Goal: Task Accomplishment & Management: Manage account settings

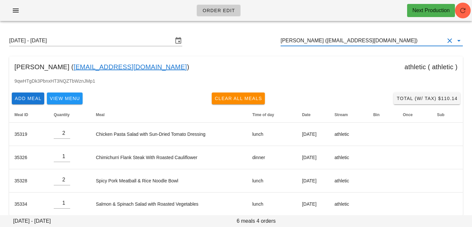
drag, startPoint x: 407, startPoint y: 43, endPoint x: 230, endPoint y: 27, distance: 177.6
click at [231, 27] on div "Sunday August 31 - Saturday September 6 Daniel Singh (Danielsingh05@hotmail.com…" at bounding box center [236, 125] width 472 height 198
paste input "david@sitings.ca"
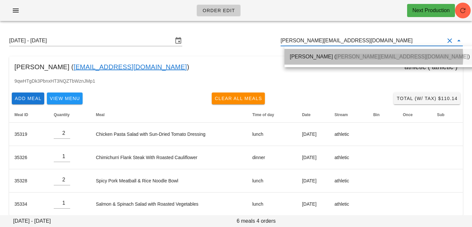
click at [294, 56] on div "David Knight ( david@sitings.ca )" at bounding box center [380, 56] width 180 height 6
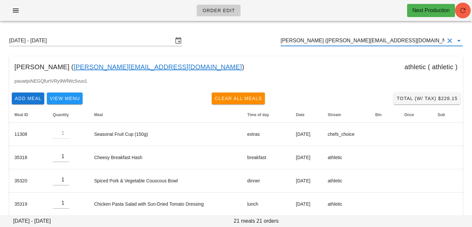
type input "David Knight (david@sitings.ca)"
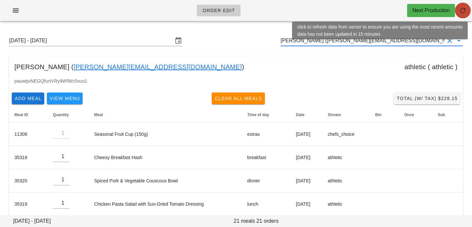
click at [465, 12] on icon "button" at bounding box center [463, 11] width 8 height 8
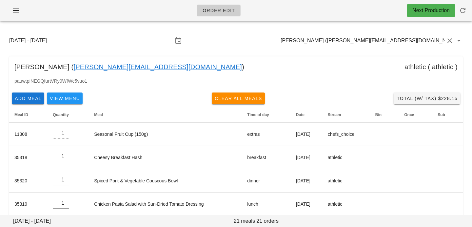
click at [377, 42] on input "David Knight (david@sitings.ca)" at bounding box center [362, 40] width 164 height 10
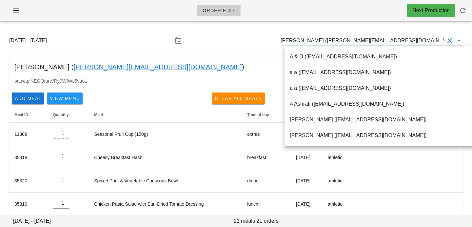
paste input "[EMAIL_ADDRESS][DOMAIN_NAME]"
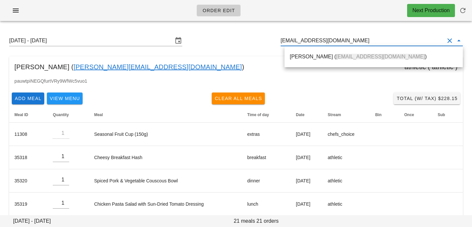
click at [349, 66] on div "Serena Ribecca ( serenaribecca96@gmail.com )" at bounding box center [373, 56] width 178 height 21
click at [346, 57] on span "[EMAIL_ADDRESS][DOMAIN_NAME]" at bounding box center [380, 57] width 89 height 6
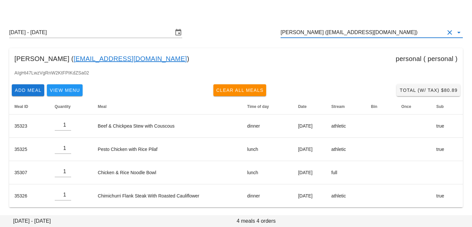
drag, startPoint x: 398, startPoint y: 35, endPoint x: 258, endPoint y: 22, distance: 140.1
click at [258, 23] on div "Sunday August 31 - Saturday September 6 Serena Ribecca (serenaribecca96@gmail.c…" at bounding box center [236, 32] width 464 height 21
paste input "rcgabriela29@hotmail.com"
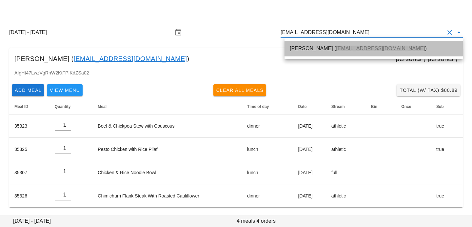
click at [319, 51] on div "Gabriela Corvalan ( rcgabriela29@hotmail.com )" at bounding box center [374, 48] width 168 height 14
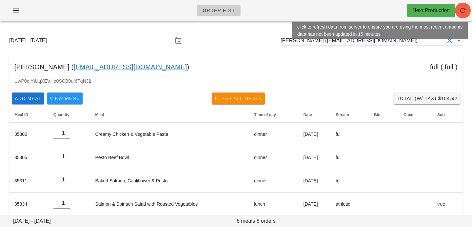
type input "Gabriela Corvalan (rcgabriela29@hotmail.com)"
click at [459, 12] on icon "button" at bounding box center [463, 11] width 8 height 8
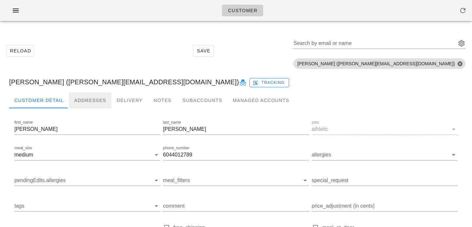
click at [81, 102] on div "Addresses" at bounding box center [90, 100] width 43 height 16
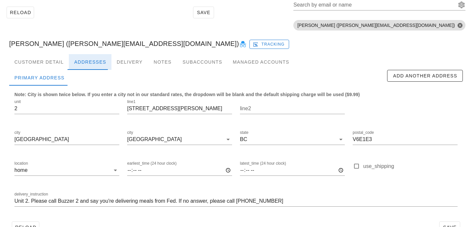
scroll to position [56, 0]
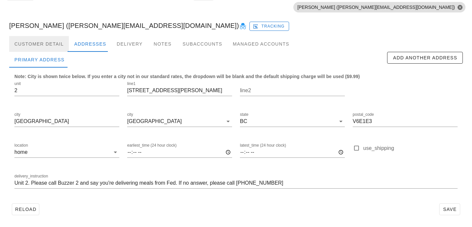
click at [52, 44] on div "Customer Detail" at bounding box center [39, 44] width 60 height 16
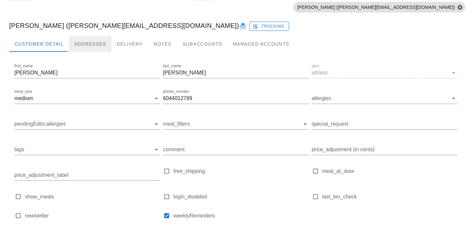
click at [89, 39] on div "Addresses" at bounding box center [90, 44] width 43 height 16
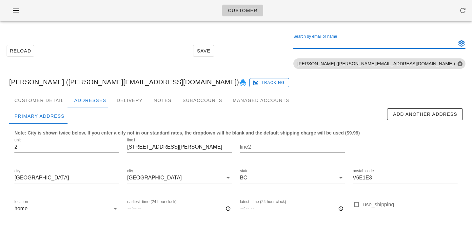
click at [397, 41] on div "Search by email or name" at bounding box center [373, 43] width 161 height 10
paste input "serenaribecca96@gmail.com"
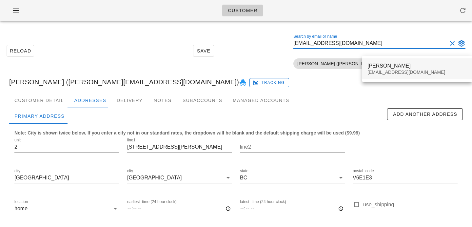
type input "serenaribecca96@gmail.com"
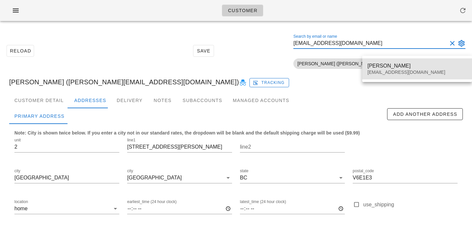
click at [376, 69] on div "Serena Ribecca serenaribecca96@gmail.com" at bounding box center [416, 69] width 99 height 20
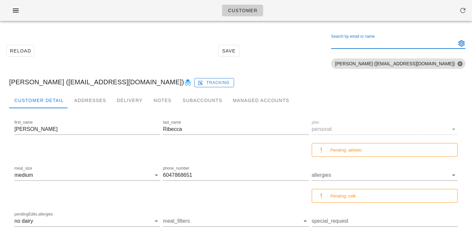
click at [397, 42] on input "Search by email or name" at bounding box center [393, 43] width 124 height 10
paste input "footnotefarm@gmail.com"
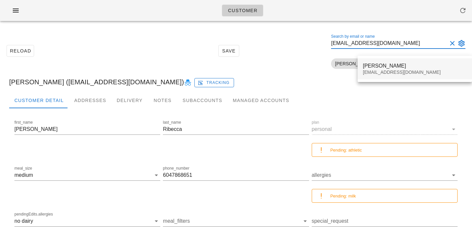
type input "footnotefarm@gmail.com"
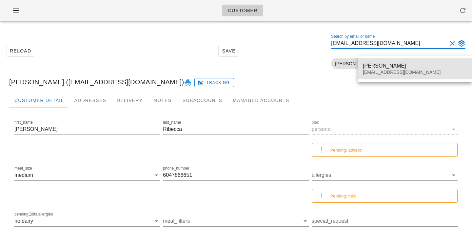
click at [376, 70] on div "footnotefarm@gmail.com" at bounding box center [415, 72] width 104 height 6
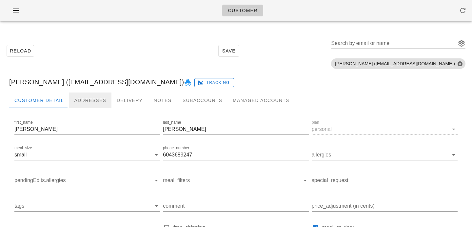
click at [79, 101] on div "Addresses" at bounding box center [90, 100] width 43 height 16
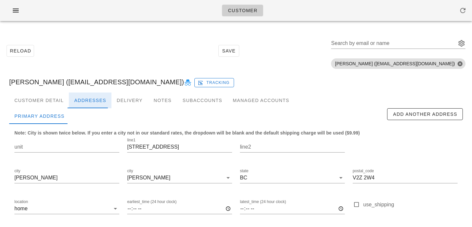
scroll to position [56, 0]
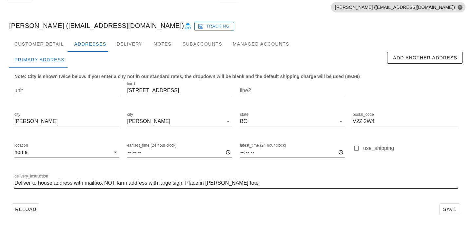
click at [264, 185] on input "Deliver to house address with mailbox NOT farm address with large sign. Place i…" at bounding box center [235, 183] width 443 height 10
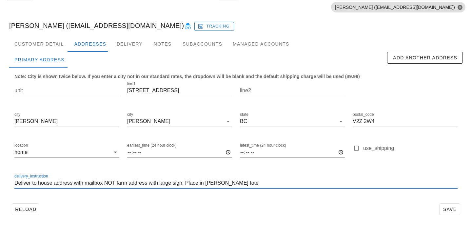
scroll to position [0, 0]
drag, startPoint x: 206, startPoint y: 182, endPoint x: 267, endPoint y: 183, distance: 60.6
click at [267, 183] on input "Deliver to house address with mailbox NOT farm address with large sign. Place i…" at bounding box center [235, 183] width 443 height 10
type input "Deliver to house address with mailbox NOT farm address with large sign. Place i…"
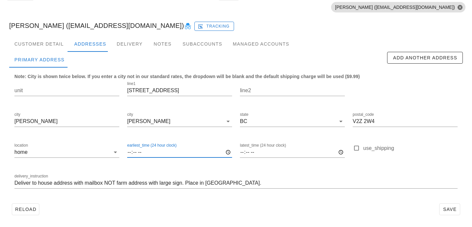
click at [130, 153] on input "earliest_time (24 hour clock)" at bounding box center [179, 152] width 105 height 10
type input "19:00"
click at [452, 212] on span "Save" at bounding box center [449, 208] width 15 height 5
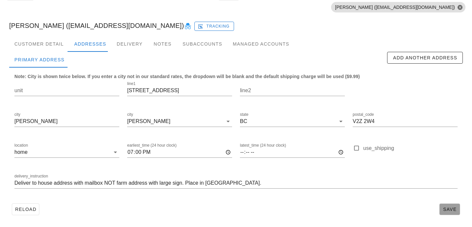
click at [453, 207] on span "Save" at bounding box center [449, 208] width 15 height 5
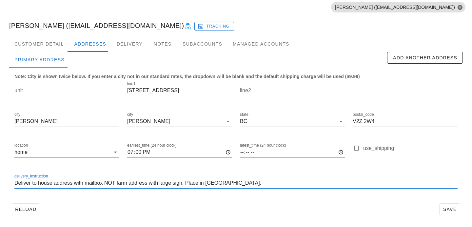
drag, startPoint x: 244, startPoint y: 182, endPoint x: 12, endPoint y: 173, distance: 232.4
click at [13, 174] on div "delivery_instruction Deliver to house address with mailbox NOT farm address wit…" at bounding box center [235, 183] width 451 height 31
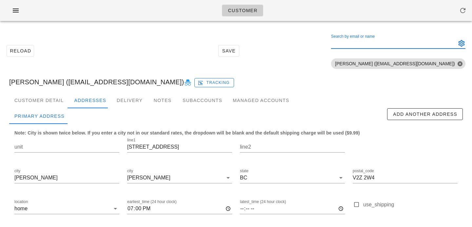
click at [388, 40] on div "Search by email or name" at bounding box center [393, 43] width 124 height 10
paste input "rcgabriela29@hotmail.com"
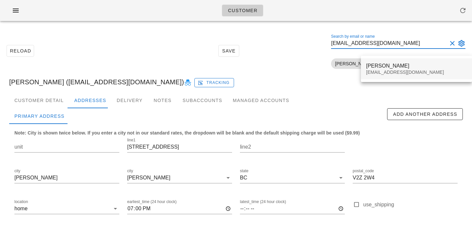
type input "rcgabriela29@hotmail.com"
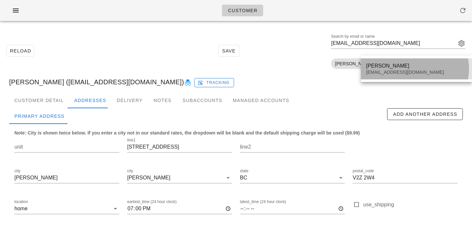
click at [375, 68] on div "Gabriela Corvalan" at bounding box center [416, 66] width 101 height 6
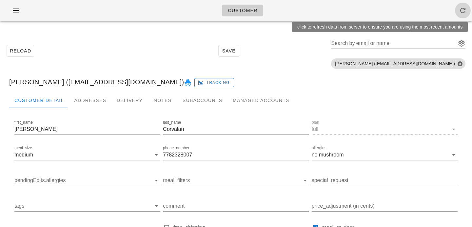
click at [465, 9] on icon "button" at bounding box center [463, 11] width 8 height 8
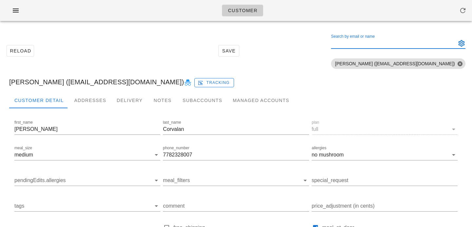
click at [389, 44] on input "Search by email or name" at bounding box center [393, 43] width 124 height 10
paste input "[EMAIL_ADDRESS][DOMAIN_NAME]"
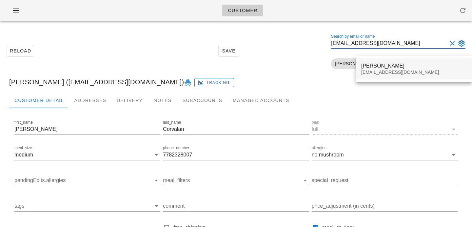
type input "[EMAIL_ADDRESS][DOMAIN_NAME]"
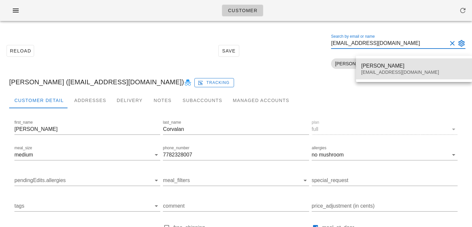
click at [382, 69] on div "[PERSON_NAME] [PERSON_NAME][EMAIL_ADDRESS][DOMAIN_NAME]" at bounding box center [413, 69] width 105 height 20
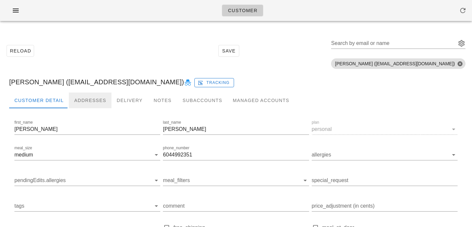
click at [92, 105] on div "Addresses" at bounding box center [90, 100] width 43 height 16
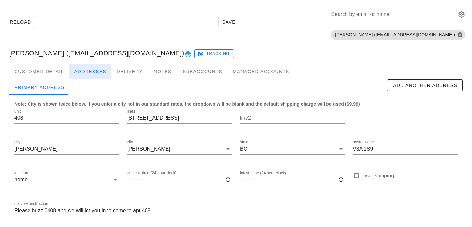
scroll to position [56, 0]
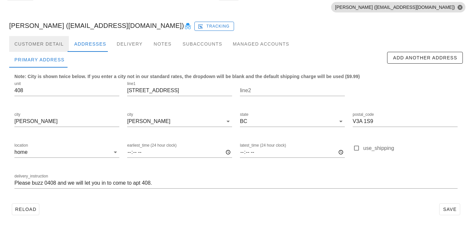
click at [56, 45] on div "Customer Detail" at bounding box center [39, 44] width 60 height 16
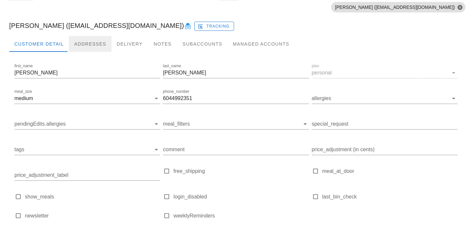
click at [81, 42] on div "Addresses" at bounding box center [90, 44] width 43 height 16
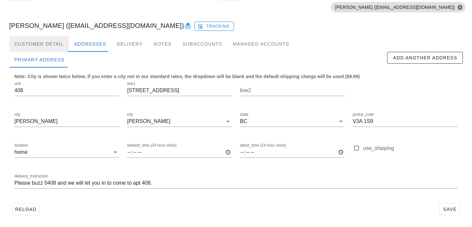
click at [58, 47] on div "Customer Detail" at bounding box center [39, 44] width 60 height 16
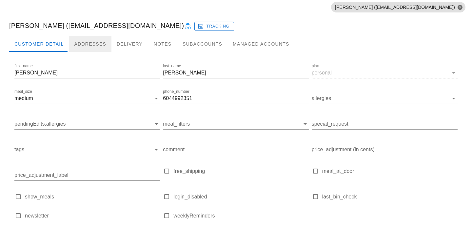
click at [90, 47] on div "Addresses" at bounding box center [90, 44] width 43 height 16
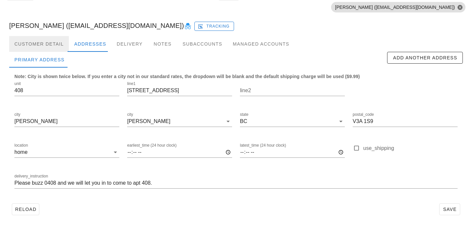
click at [57, 43] on div "Customer Detail" at bounding box center [39, 44] width 60 height 16
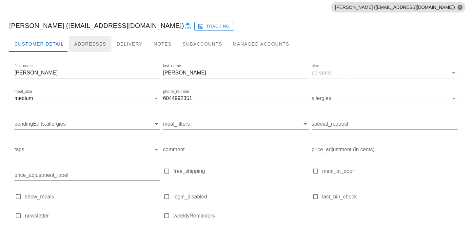
click at [80, 43] on div "Addresses" at bounding box center [90, 44] width 43 height 16
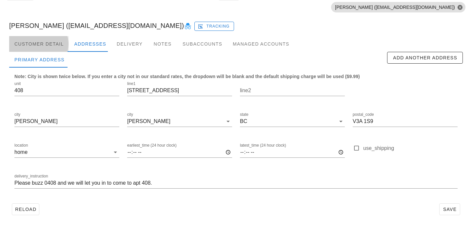
click at [57, 37] on div "Customer Detail" at bounding box center [39, 44] width 60 height 16
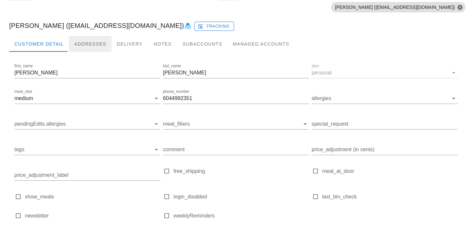
click at [86, 42] on div "Addresses" at bounding box center [90, 44] width 43 height 16
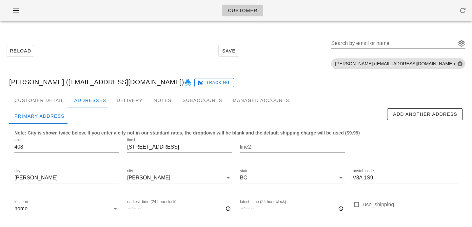
click at [401, 41] on div "Search by email or name" at bounding box center [393, 43] width 124 height 10
paste input "Lannipooh@gmail.com"
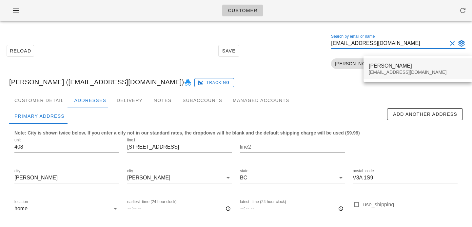
type input "Lannipooh@gmail.com"
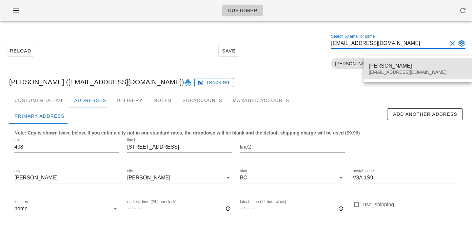
click at [375, 69] on div "Lan Van" at bounding box center [418, 66] width 98 height 6
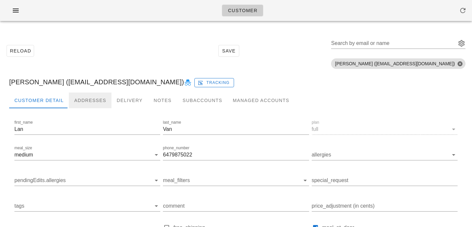
click at [99, 96] on div "Addresses" at bounding box center [90, 100] width 43 height 16
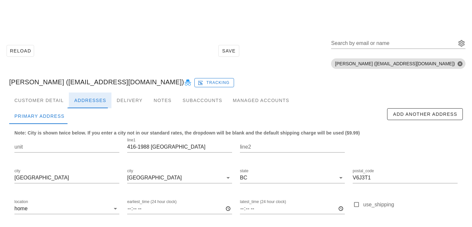
scroll to position [56, 0]
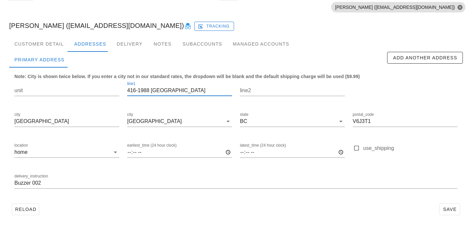
drag, startPoint x: 177, startPoint y: 90, endPoint x: 122, endPoint y: 86, distance: 54.9
click at [122, 86] on div "unit line1 416-1988 [GEOGRAPHIC_DATA] line2 city [GEOGRAPHIC_DATA] [GEOGRAPHIC_…" at bounding box center [235, 137] width 451 height 123
click at [138, 89] on input "416-1988 [GEOGRAPHIC_DATA]" at bounding box center [179, 90] width 105 height 10
drag, startPoint x: 138, startPoint y: 89, endPoint x: 121, endPoint y: 89, distance: 16.7
click at [121, 89] on div "unit line1 416-1988 [GEOGRAPHIC_DATA] line2 city [GEOGRAPHIC_DATA] [GEOGRAPHIC_…" at bounding box center [235, 137] width 451 height 123
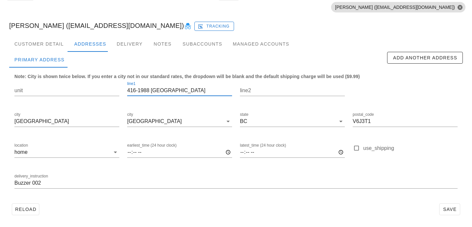
click at [130, 90] on input "416-1988 [GEOGRAPHIC_DATA]" at bounding box center [179, 90] width 105 height 10
drag, startPoint x: 138, startPoint y: 89, endPoint x: 125, endPoint y: 89, distance: 12.8
click at [125, 89] on div "line1 416-1988 Maple St" at bounding box center [179, 91] width 113 height 31
type input "1988 Maple St"
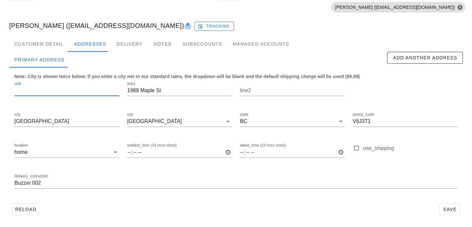
click at [107, 91] on input "unit" at bounding box center [66, 90] width 105 height 10
paste input "416-"
type input "416"
click at [175, 203] on div "Reload Save" at bounding box center [235, 208] width 453 height 17
click at [13, 183] on div "delivery_instruction Buzzer 002" at bounding box center [235, 183] width 451 height 31
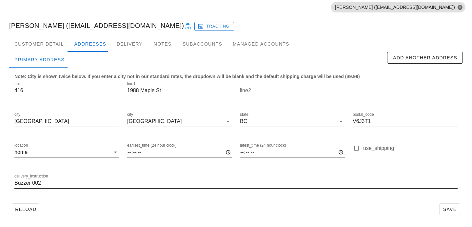
click at [16, 183] on input "Buzzer 002" at bounding box center [235, 183] width 443 height 10
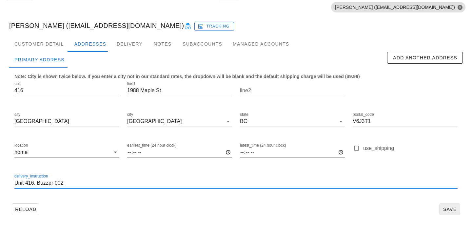
type input "Unit 416. Buzzer 002"
click at [446, 209] on span "Save" at bounding box center [449, 208] width 15 height 5
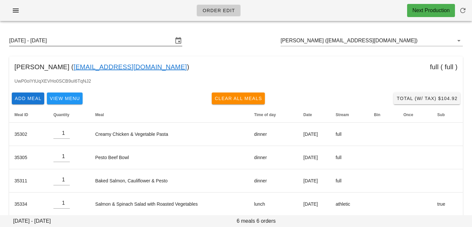
click at [115, 37] on input "[DATE] - [DATE]" at bounding box center [91, 40] width 164 height 10
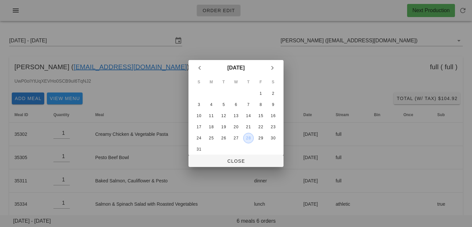
click at [250, 137] on div "28" at bounding box center [248, 138] width 10 height 5
click at [246, 159] on span "Close" at bounding box center [236, 160] width 85 height 5
type input "Sunday August 24 - Saturday August 30"
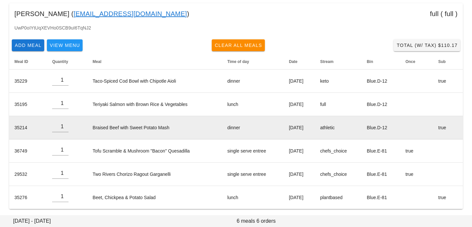
scroll to position [53, 0]
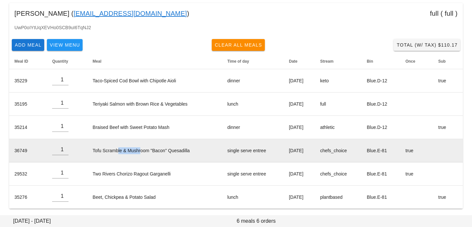
drag, startPoint x: 117, startPoint y: 149, endPoint x: 113, endPoint y: 149, distance: 3.9
click at [113, 149] on td "Tofu Scramble & Mushroom "Bacon" Quesadilla" at bounding box center [154, 150] width 135 height 23
drag, startPoint x: 84, startPoint y: 151, endPoint x: 194, endPoint y: 149, distance: 110.1
click at [194, 149] on td "Tofu Scramble & Mushroom "Bacon" Quesadilla" at bounding box center [154, 150] width 135 height 23
copy td "Tofu Scramble & Mushroom "Bacon" Quesadilla"
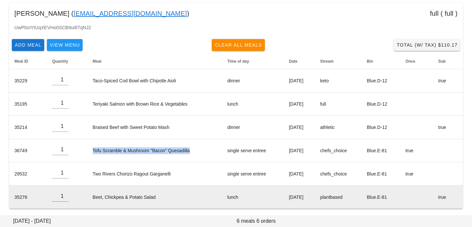
scroll to position [55, 0]
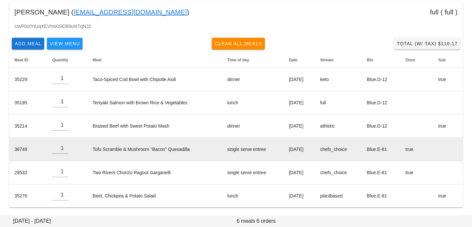
click at [194, 149] on td "Tofu Scramble & Mushroom "Bacon" Quesadilla" at bounding box center [154, 149] width 135 height 23
drag, startPoint x: 192, startPoint y: 149, endPoint x: 88, endPoint y: 148, distance: 104.2
click at [88, 148] on td "Tofu Scramble & Mushroom "Bacon" Quesadilla" at bounding box center [154, 149] width 135 height 23
copy td "Tofu Scramble & Mushroom "Bacon" Quesadilla"
click at [193, 150] on td "Tofu Scramble & Mushroom "Bacon" Quesadilla" at bounding box center [154, 149] width 135 height 23
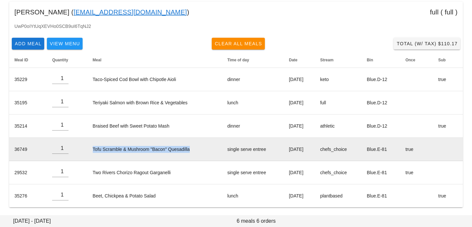
drag, startPoint x: 192, startPoint y: 149, endPoint x: 86, endPoint y: 147, distance: 105.8
click at [87, 147] on td "Tofu Scramble & Mushroom "Bacon" Quesadilla" at bounding box center [154, 149] width 135 height 23
copy td "Tofu Scramble & Mushroom "Bacon" Quesadilla"
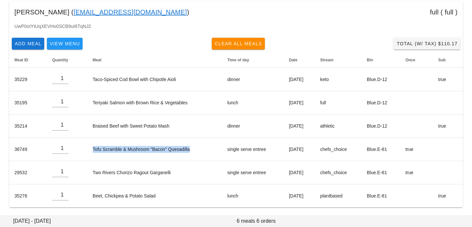
scroll to position [0, 0]
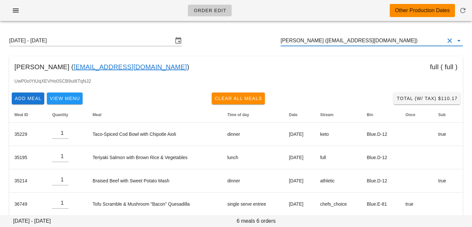
paste input "[EMAIL_ADDRESS][DOMAIN_NAME]"
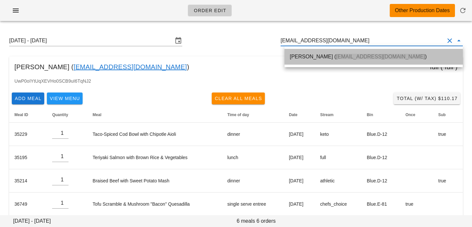
click at [295, 52] on div "Shanice Kirton ( shanicekkirton@gmail.com )" at bounding box center [374, 56] width 168 height 14
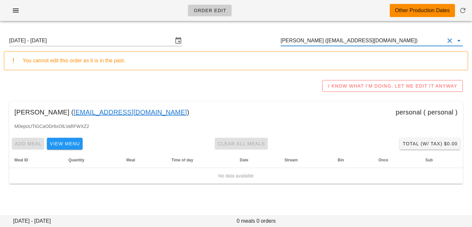
type input "[PERSON_NAME] ([EMAIL_ADDRESS][DOMAIN_NAME])"
click at [132, 39] on input "Sunday August 24 - Saturday August 30" at bounding box center [91, 40] width 164 height 10
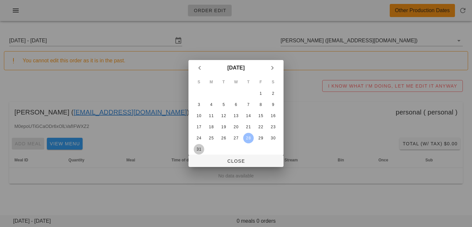
click at [199, 149] on div "31" at bounding box center [199, 149] width 10 height 5
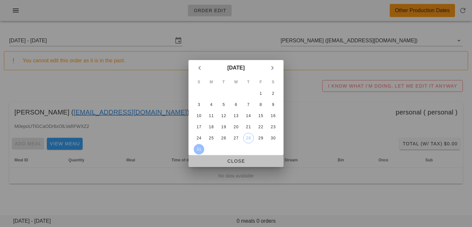
click at [201, 157] on button "Close" at bounding box center [235, 161] width 95 height 12
type input "Sunday August 31 - Saturday September 6"
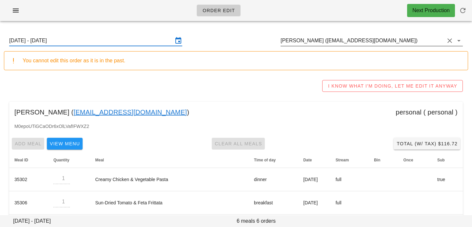
click at [343, 43] on input "Shanice Kirton (shanicekkirton@gmail.com)" at bounding box center [362, 40] width 164 height 10
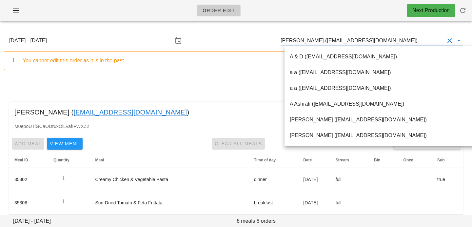
click at [312, 40] on input "Shanice Kirton (shanicekkirton@gmail.com)" at bounding box center [362, 40] width 164 height 10
drag, startPoint x: 318, startPoint y: 40, endPoint x: 412, endPoint y: 40, distance: 94.7
click at [414, 42] on input "Shanice Kirton (shanicekkirton@gmail.com)" at bounding box center [362, 40] width 164 height 10
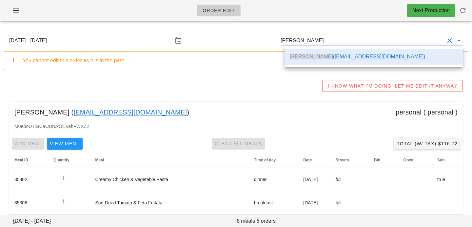
click at [243, 80] on div "I KNOW WHAT I'M DOING, LET ME EDIT IT ANYWAY" at bounding box center [236, 85] width 464 height 21
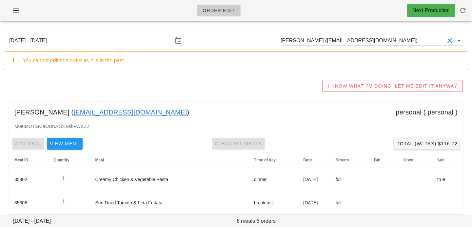
click at [392, 36] on input "Shanice Kirton (shanicekkirton@gmail.com)" at bounding box center [362, 40] width 164 height 10
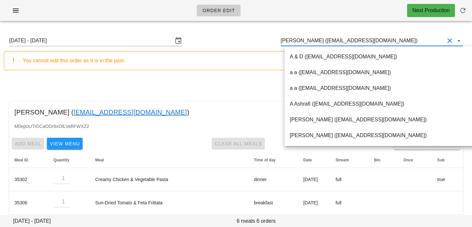
click at [391, 43] on input "Shanice Kirton (shanicekkirton@gmail.com)" at bounding box center [362, 40] width 164 height 10
drag, startPoint x: 392, startPoint y: 40, endPoint x: 283, endPoint y: 23, distance: 111.1
click at [283, 23] on div "Order Edit Next Production Sunday August 31 - Saturday September 6 Shanice Kirt…" at bounding box center [236, 163] width 472 height 327
paste input "Lannipooh@gmail.com"
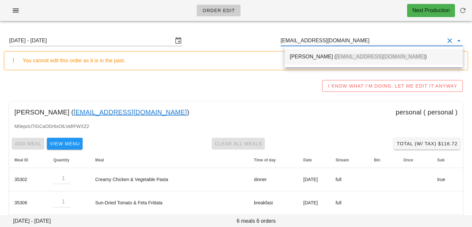
click at [294, 53] on div "Lan Van ( Lannipooh@gmail.com )" at bounding box center [374, 56] width 168 height 14
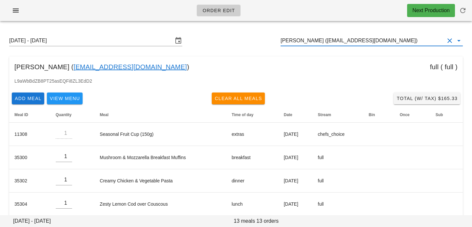
click at [329, 48] on div "Sunday August 31 - Saturday September 6 Lan Van (Lannipooh@gmail.com)" at bounding box center [236, 40] width 464 height 21
click at [303, 40] on input "[PERSON_NAME] ([EMAIL_ADDRESS][DOMAIN_NAME])" at bounding box center [362, 40] width 164 height 10
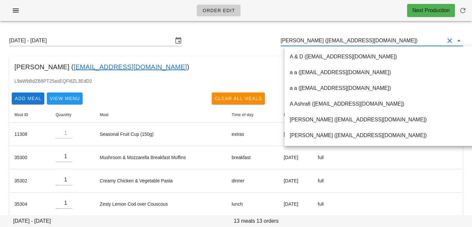
scroll to position [0, 0]
drag, startPoint x: 303, startPoint y: 40, endPoint x: 384, endPoint y: 41, distance: 81.2
click at [384, 41] on input "[PERSON_NAME] ([EMAIL_ADDRESS][DOMAIN_NAME])" at bounding box center [362, 40] width 164 height 10
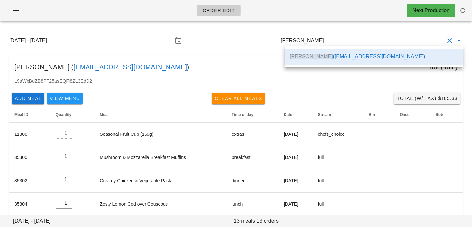
click at [247, 56] on div "Sunday August 31 - Saturday September 6 Lan Van Lan Van ( Lannipooh@gmail.com )…" at bounding box center [236, 230] width 472 height 408
type input "[PERSON_NAME] ([EMAIL_ADDRESS][DOMAIN_NAME])"
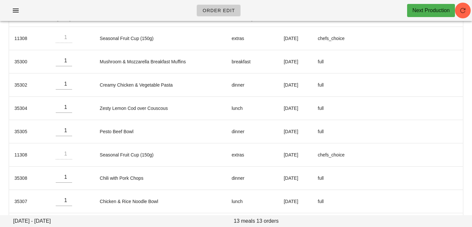
scroll to position [0, 0]
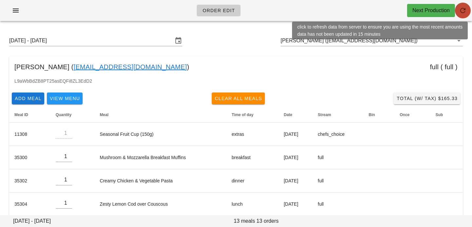
click at [464, 6] on button "button" at bounding box center [463, 11] width 16 height 16
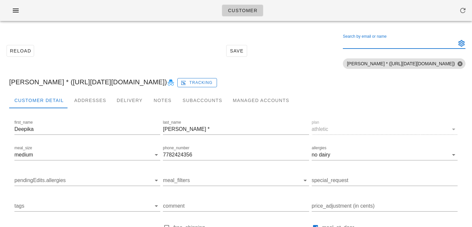
click at [353, 41] on div "Search by email or name" at bounding box center [399, 43] width 112 height 10
paste input "[EMAIL_ADDRESS][DOMAIN_NAME]"
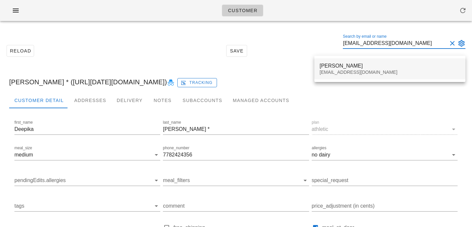
type input "[EMAIL_ADDRESS][DOMAIN_NAME]"
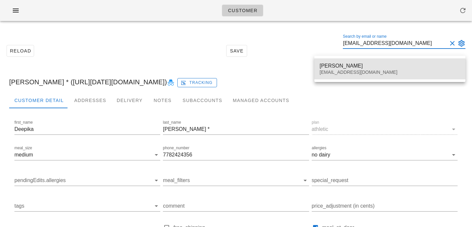
click at [352, 68] on div "[PERSON_NAME]" at bounding box center [389, 66] width 141 height 6
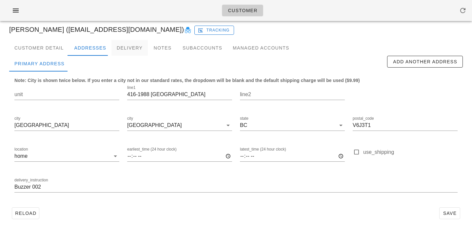
scroll to position [56, 0]
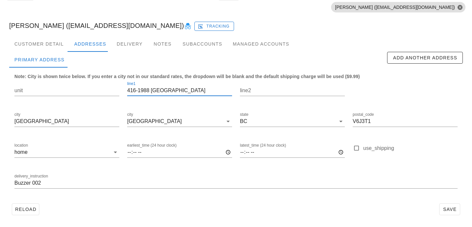
drag, startPoint x: 138, startPoint y: 89, endPoint x: 119, endPoint y: 87, distance: 18.5
click at [119, 87] on div "unit line1 416-1988 [GEOGRAPHIC_DATA] line2 city [GEOGRAPHIC_DATA] [GEOGRAPHIC_…" at bounding box center [235, 137] width 451 height 123
type input "1988 Maple St"
click at [102, 91] on input "unit" at bounding box center [66, 90] width 105 height 10
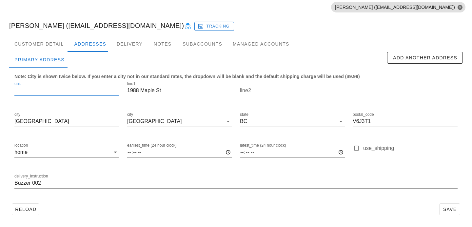
paste input "416-"
type input "416"
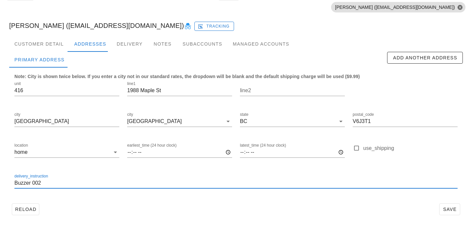
click at [15, 184] on input "Buzzer 002" at bounding box center [235, 183] width 443 height 10
type input "Unit 416. Buzzer 002"
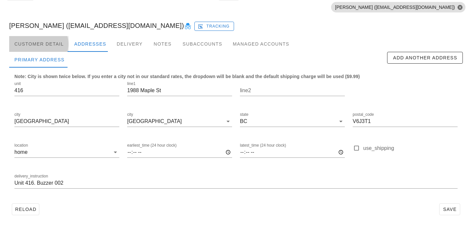
click at [49, 46] on div "Customer Detail" at bounding box center [39, 44] width 60 height 16
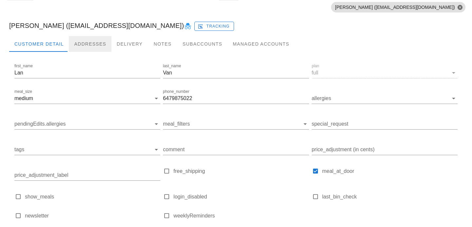
click at [87, 47] on div "Addresses" at bounding box center [90, 44] width 43 height 16
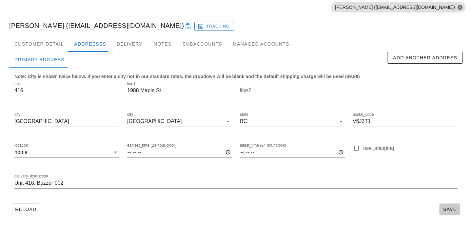
click at [443, 209] on span "Save" at bounding box center [449, 208] width 15 height 5
click at [56, 42] on div "Customer Detail" at bounding box center [39, 44] width 60 height 16
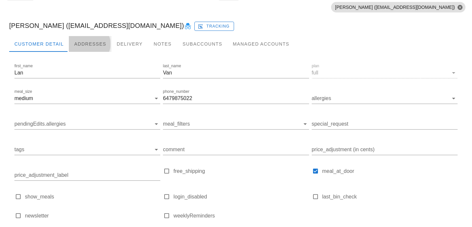
click at [92, 46] on div "Addresses" at bounding box center [90, 44] width 43 height 16
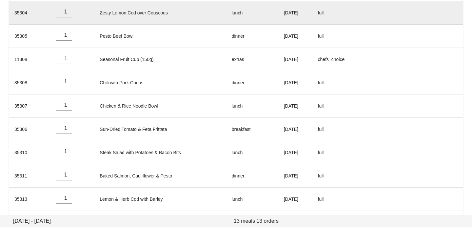
scroll to position [218, 0]
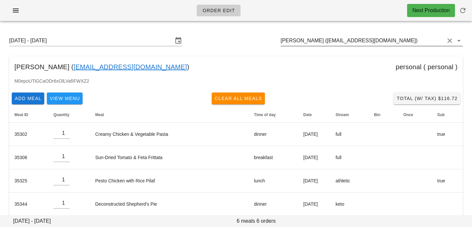
click at [330, 46] on div "[DATE] - [DATE] [PERSON_NAME] ([EMAIL_ADDRESS][DOMAIN_NAME])" at bounding box center [236, 40] width 464 height 21
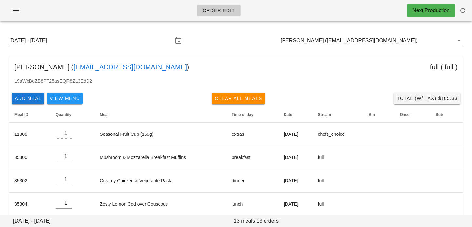
click at [374, 47] on div "[DATE] - [DATE] Lan Van ([EMAIL_ADDRESS][DOMAIN_NAME])" at bounding box center [236, 40] width 464 height 21
click at [374, 44] on input "[PERSON_NAME] ([EMAIL_ADDRESS][DOMAIN_NAME])" at bounding box center [362, 40] width 164 height 10
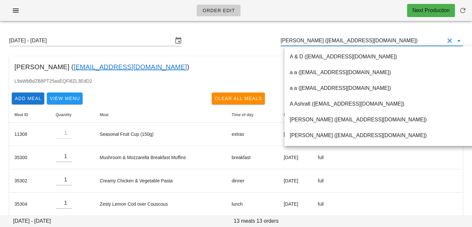
paste input "[EMAIL_ADDRESS][DOMAIN_NAME]"
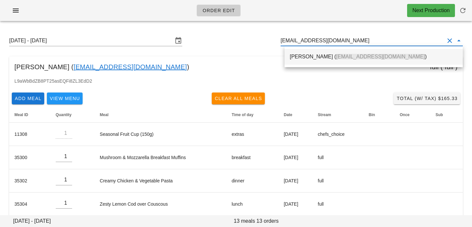
click at [346, 56] on span "[EMAIL_ADDRESS][DOMAIN_NAME]" at bounding box center [380, 57] width 89 height 6
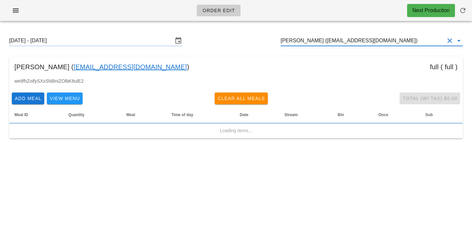
type input "[PERSON_NAME] ([EMAIL_ADDRESS][DOMAIN_NAME])"
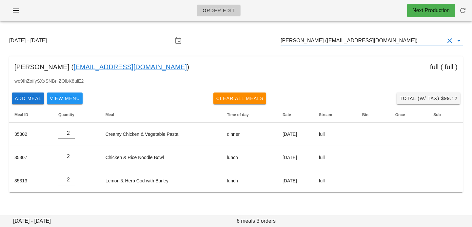
click at [95, 42] on input "[DATE] - [DATE]" at bounding box center [91, 40] width 164 height 10
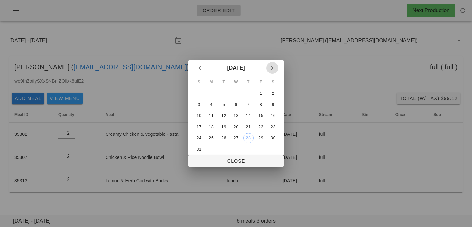
click at [270, 69] on icon "Next month" at bounding box center [272, 68] width 8 height 8
click at [263, 93] on div "5" at bounding box center [260, 93] width 10 height 5
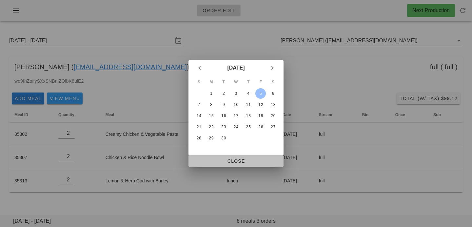
drag, startPoint x: 237, startPoint y: 158, endPoint x: 161, endPoint y: 2, distance: 172.9
click at [237, 158] on span "Close" at bounding box center [236, 160] width 85 height 5
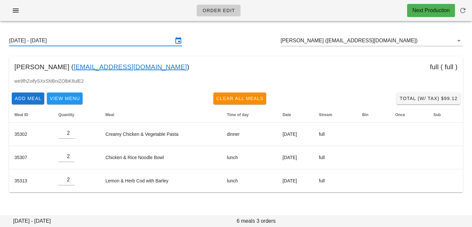
click at [118, 38] on input "[DATE] - [DATE]" at bounding box center [91, 40] width 164 height 10
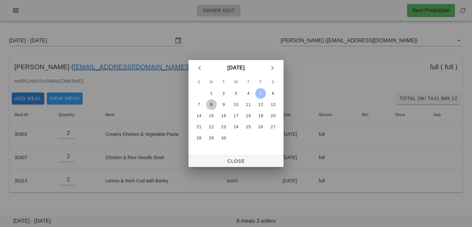
click at [213, 106] on div "8" at bounding box center [211, 104] width 10 height 5
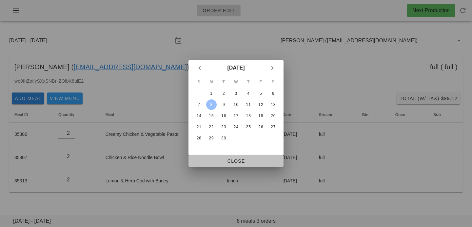
click at [215, 165] on button "Close" at bounding box center [235, 161] width 95 height 12
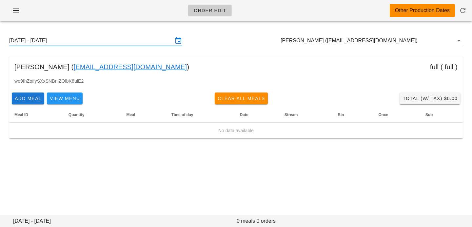
click at [161, 40] on input "Sunday September 7 - Saturday September 13" at bounding box center [91, 40] width 164 height 10
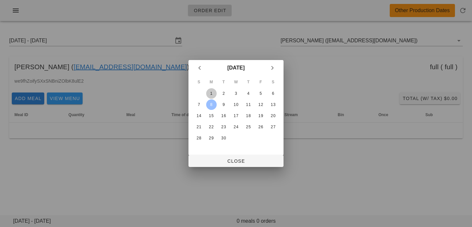
click at [214, 89] on button "1" at bounding box center [211, 93] width 10 height 10
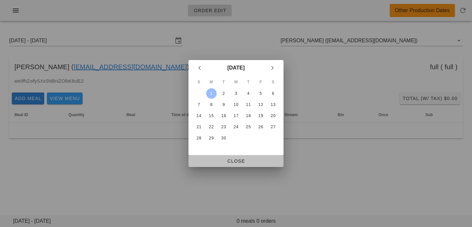
click at [231, 161] on span "Close" at bounding box center [236, 160] width 85 height 5
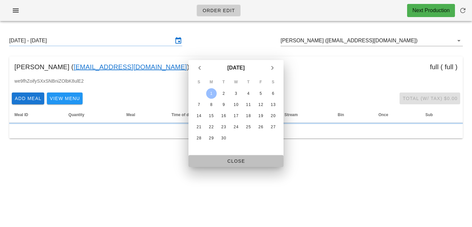
type input "Sunday August 31 - Saturday September 6"
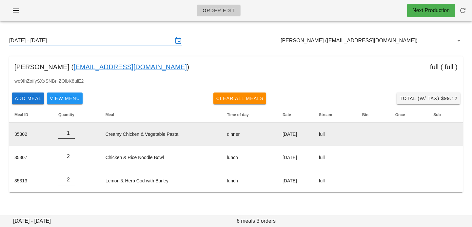
click at [69, 135] on input "1" at bounding box center [66, 133] width 16 height 10
type input "0"
click at [69, 135] on input "0" at bounding box center [66, 133] width 16 height 10
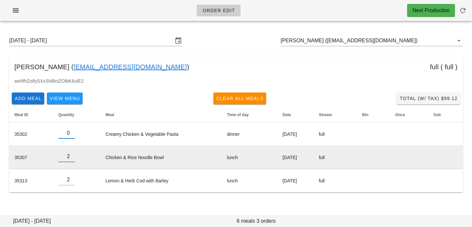
click at [69, 159] on input "1" at bounding box center [66, 156] width 16 height 10
type input "0"
click at [69, 159] on input "0" at bounding box center [66, 156] width 16 height 10
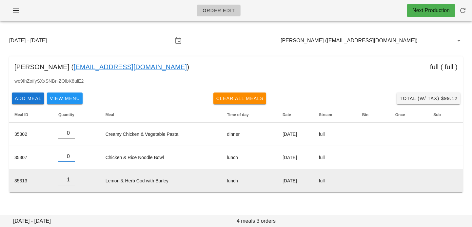
click at [69, 182] on input "1" at bounding box center [66, 179] width 16 height 10
type input "0"
click at [69, 182] on input "0" at bounding box center [66, 179] width 16 height 10
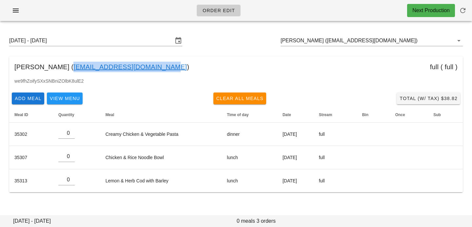
copy link "thimamathilakath@gmail.com"
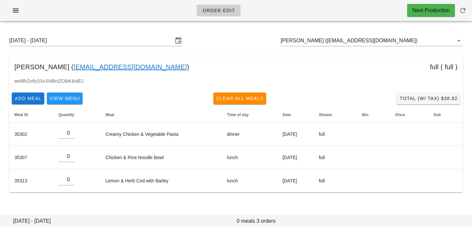
click at [123, 105] on div "Add Meal View Menu Clear All Meals Total (w/ Tax) $38.82" at bounding box center [235, 98] width 453 height 17
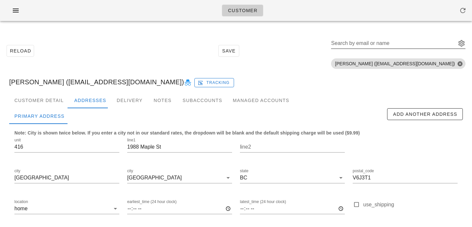
click at [400, 42] on div "Search by email or name" at bounding box center [393, 43] width 124 height 10
paste input "[EMAIL_ADDRESS][DOMAIN_NAME]"
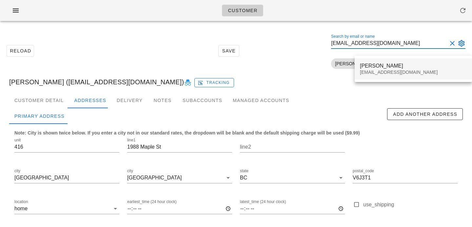
type input "[EMAIL_ADDRESS][DOMAIN_NAME]"
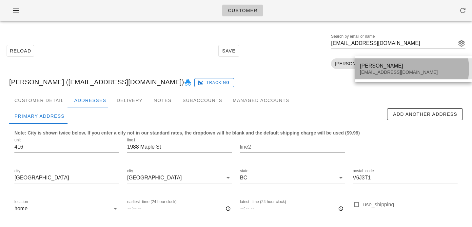
click at [379, 64] on div "Amith Mathilakath" at bounding box center [413, 66] width 107 height 6
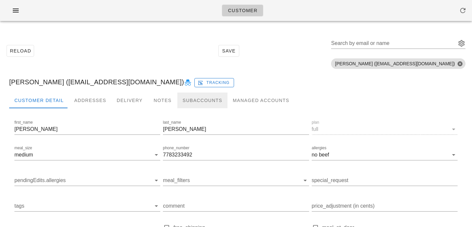
click at [186, 100] on div "Subaccounts" at bounding box center [202, 100] width 50 height 16
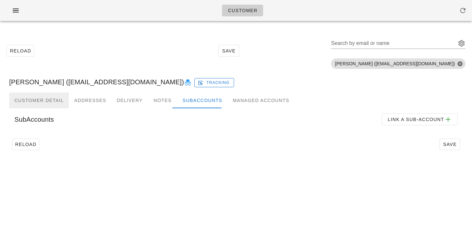
click at [40, 99] on div "Customer Detail" at bounding box center [39, 100] width 60 height 16
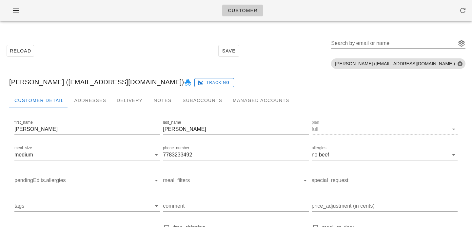
click at [375, 43] on div "Search by email or name" at bounding box center [393, 43] width 124 height 10
paste input "mmguzmanr@gmail.com"
type input "mmguzmanr@gmail.com"
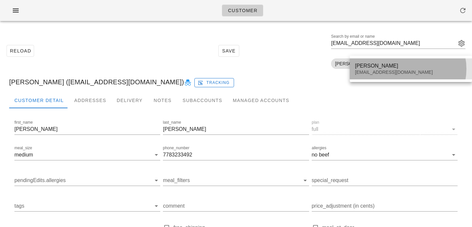
click at [383, 68] on div "Marcela Guzman" at bounding box center [411, 66] width 112 height 6
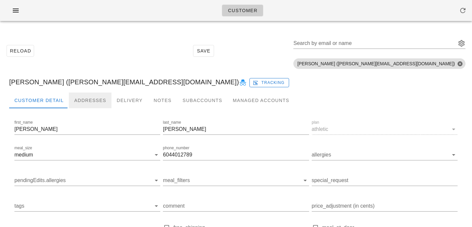
click at [84, 96] on div "Addresses" at bounding box center [90, 100] width 43 height 16
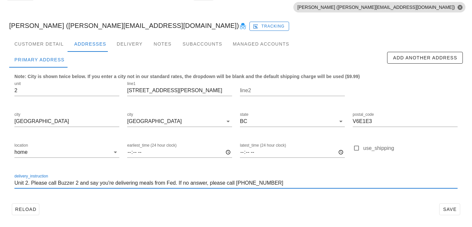
scroll to position [0, 0]
drag, startPoint x: 234, startPoint y: 183, endPoint x: 275, endPoint y: 184, distance: 41.3
click at [276, 185] on input "Unit 2. Please call Buzzer 2 and say you're delivering meals from Fed. If no an…" at bounding box center [235, 183] width 443 height 10
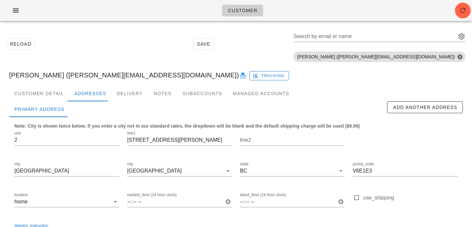
scroll to position [0, 0]
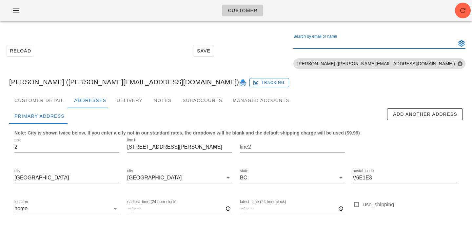
click at [389, 40] on div "Search by email or name" at bounding box center [373, 43] width 161 height 10
paste input "serenaribecca96@gmail.com"
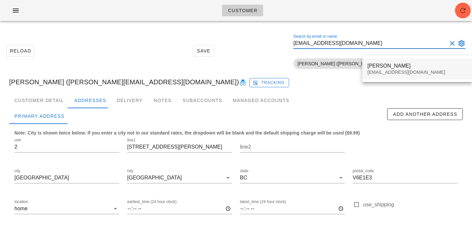
type input "serenaribecca96@gmail.com"
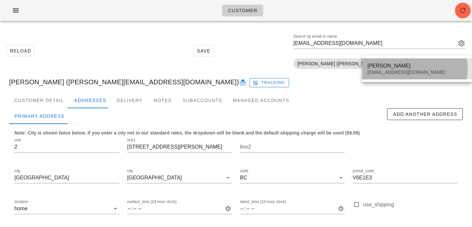
click at [380, 71] on div "serenaribecca96@gmail.com" at bounding box center [416, 72] width 99 height 6
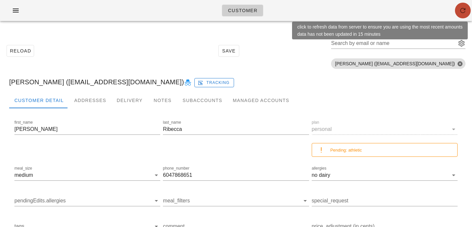
click at [460, 15] on button "button" at bounding box center [463, 11] width 16 height 16
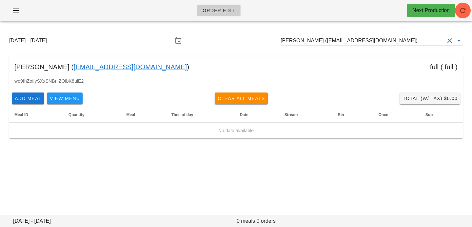
click at [407, 38] on input "[PERSON_NAME] ([EMAIL_ADDRESS][DOMAIN_NAME])" at bounding box center [362, 40] width 164 height 10
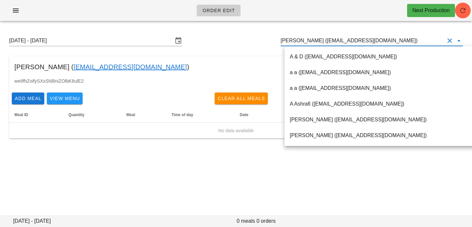
paste input "[EMAIL_ADDRESS][DOMAIN_NAME]"
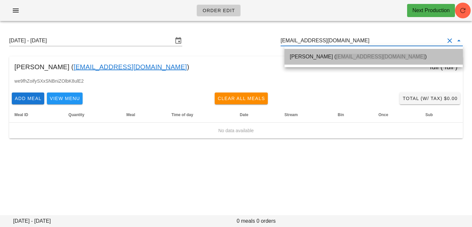
click at [343, 59] on span "[EMAIL_ADDRESS][DOMAIN_NAME]" at bounding box center [380, 57] width 89 height 6
type input "[PERSON_NAME] ([EMAIL_ADDRESS][DOMAIN_NAME])"
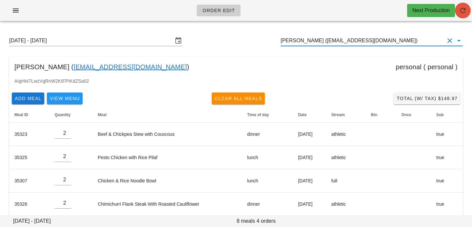
click at [459, 11] on icon "button" at bounding box center [463, 11] width 8 height 8
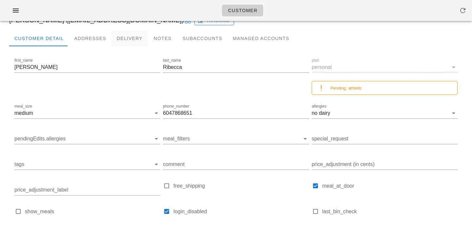
scroll to position [58, 0]
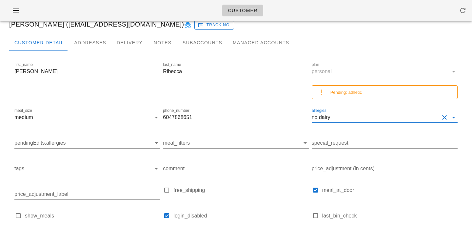
click at [346, 120] on input "allergies" at bounding box center [385, 117] width 107 height 10
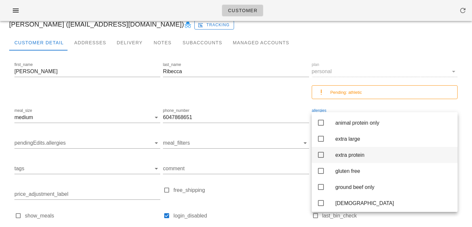
scroll to position [13, 0]
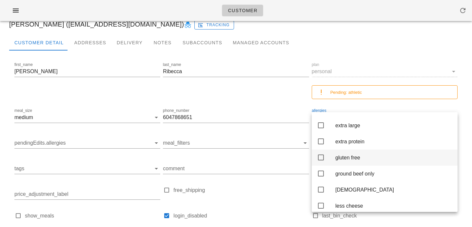
click at [339, 161] on div "gluten free" at bounding box center [393, 157] width 117 height 6
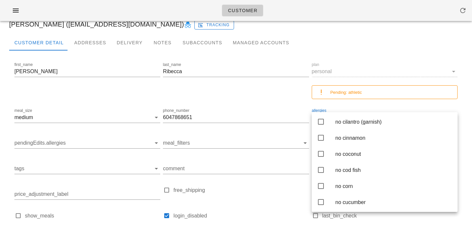
scroll to position [496, 0]
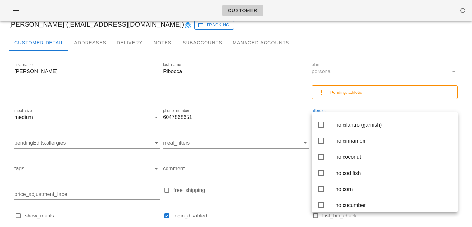
click at [378, 47] on div "Customer Detail Addresses Delivery Notes Subaccounts Managed Accounts" at bounding box center [235, 43] width 453 height 16
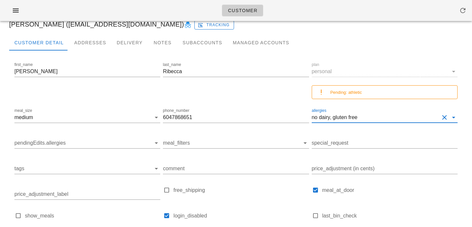
click at [367, 119] on input "allergies" at bounding box center [398, 117] width 81 height 10
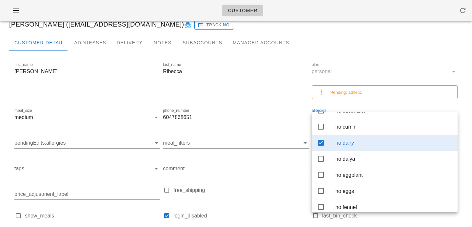
scroll to position [592, 0]
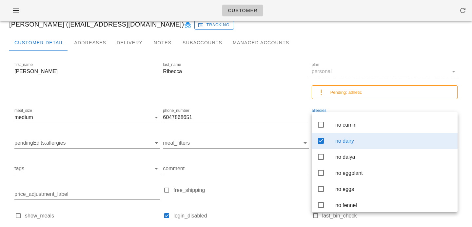
click at [336, 50] on div "Customer Detail Addresses Delivery Notes Subaccounts Managed Accounts" at bounding box center [235, 43] width 453 height 16
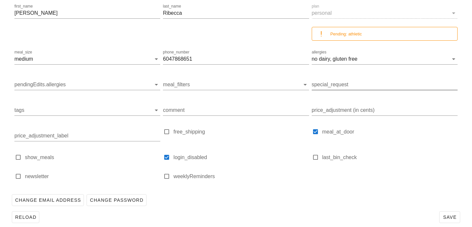
scroll to position [124, 0]
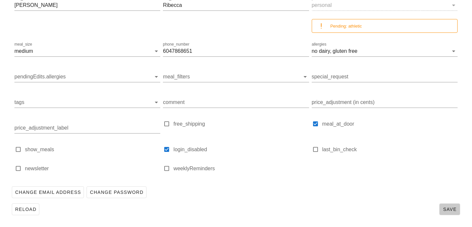
click at [446, 209] on span "Save" at bounding box center [449, 208] width 15 height 5
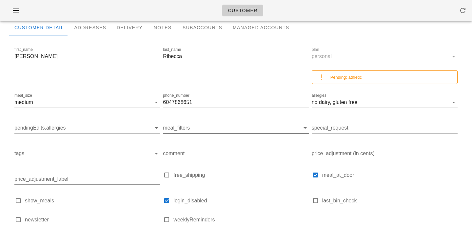
scroll to position [68, 0]
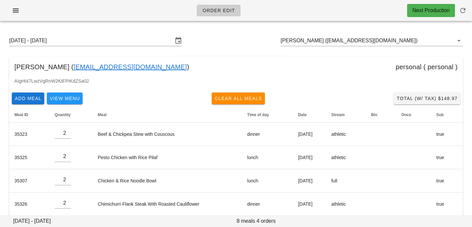
scroll to position [8, 0]
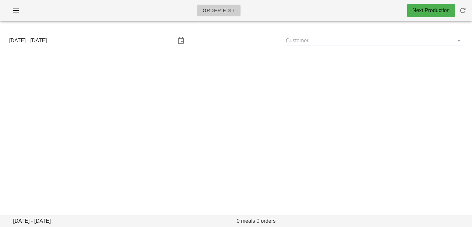
type input "[PERSON_NAME] ([EMAIL_ADDRESS][DOMAIN_NAME])"
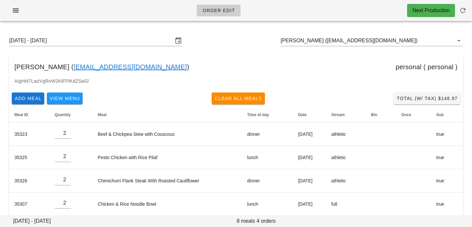
scroll to position [8, 0]
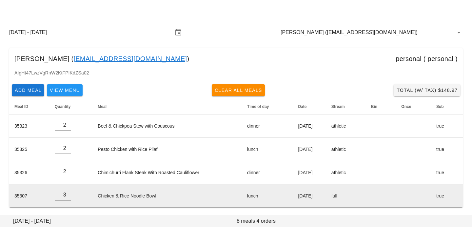
type input "3"
click at [67, 194] on input "3" at bounding box center [63, 194] width 16 height 10
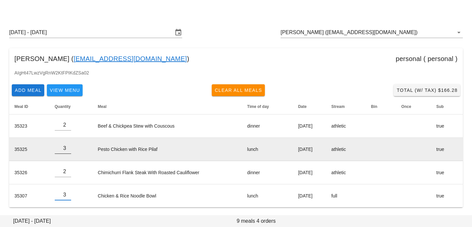
type input "3"
click at [68, 146] on input "3" at bounding box center [63, 148] width 16 height 10
click at [109, 155] on td "Pesto Chicken with Rice Pilaf" at bounding box center [166, 149] width 149 height 23
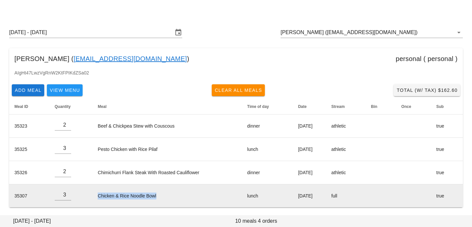
drag, startPoint x: 158, startPoint y: 197, endPoint x: 90, endPoint y: 193, distance: 67.6
click at [92, 193] on td "Chicken & Rice Noodle Bowl" at bounding box center [166, 195] width 149 height 23
copy td "Chicken & Rice Noodle Bowl"
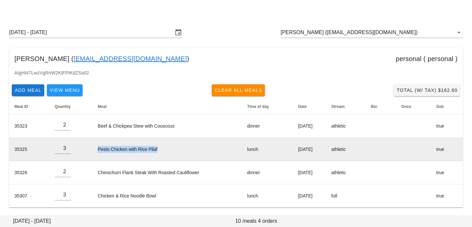
drag, startPoint x: 94, startPoint y: 146, endPoint x: 168, endPoint y: 149, distance: 73.8
click at [168, 149] on td "Pesto Chicken with Rice Pilaf" at bounding box center [166, 149] width 149 height 23
copy td "Pesto Chicken with Rice Pilaf"
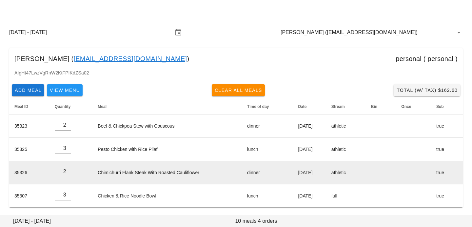
click at [139, 166] on td "Chimichurri Flank Steak With Roasted Cauliflower" at bounding box center [166, 172] width 149 height 23
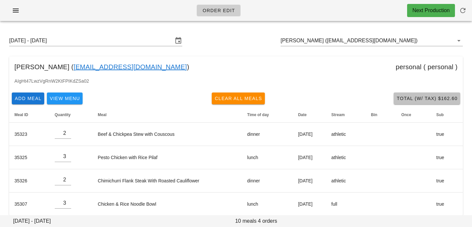
click at [411, 103] on button "Total (w/ Tax) $162.60" at bounding box center [426, 98] width 66 height 12
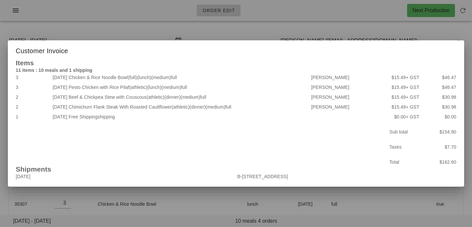
click at [304, 200] on div at bounding box center [236, 113] width 472 height 227
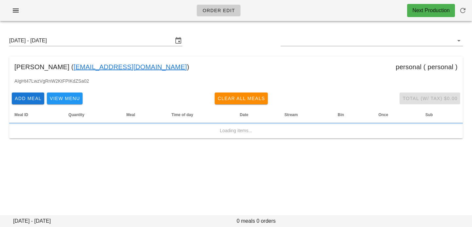
type input "[PERSON_NAME] ([EMAIL_ADDRESS][DOMAIN_NAME])"
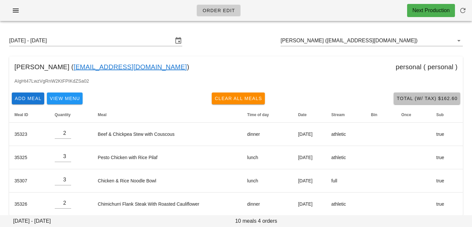
click at [404, 96] on span "Total (w/ Tax) $162.60" at bounding box center [426, 98] width 61 height 5
